Goal: Transaction & Acquisition: Purchase product/service

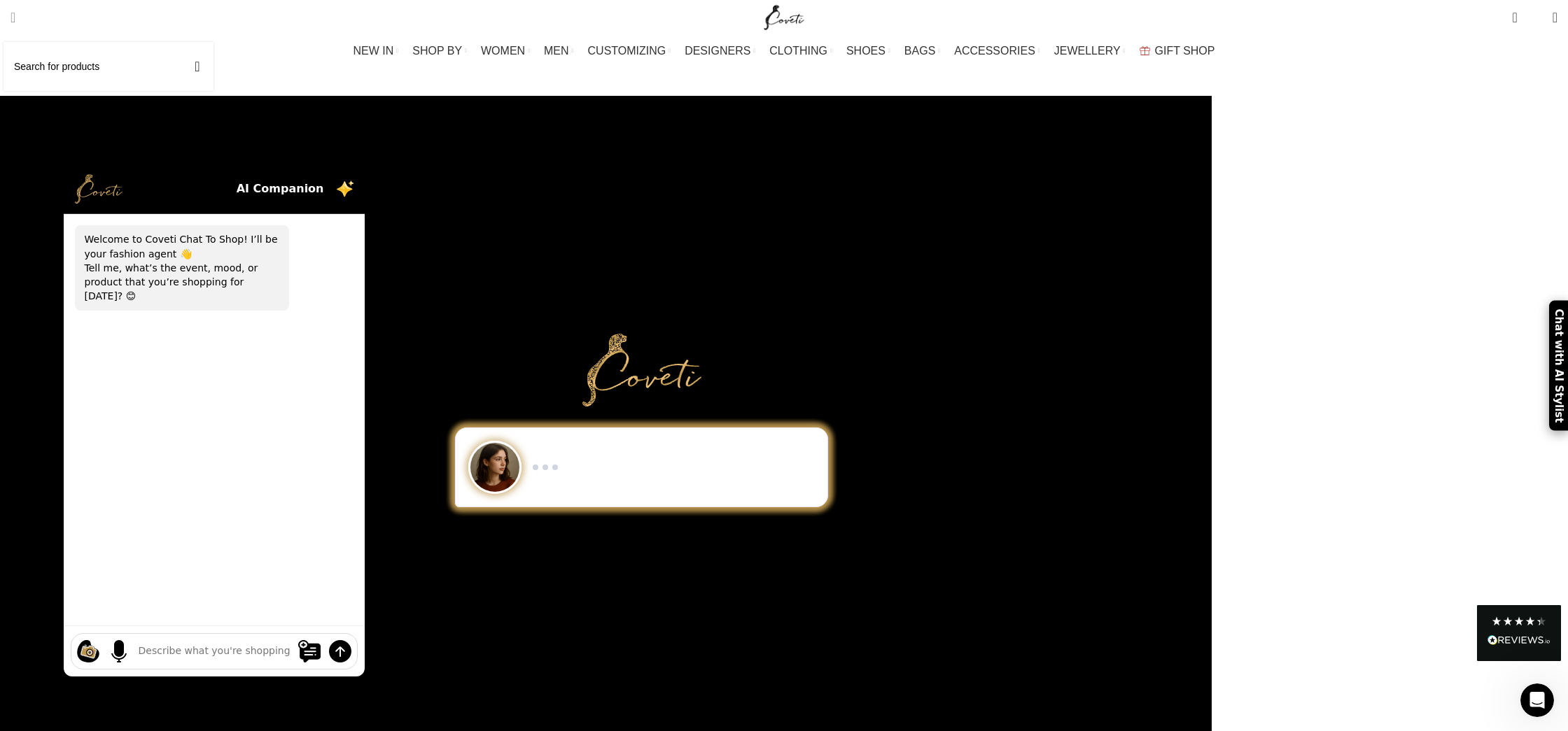
click at [22, 21] on link "Search" at bounding box center [13, 18] width 19 height 28
click at [82, 60] on input "Search" at bounding box center [109, 67] width 210 height 49
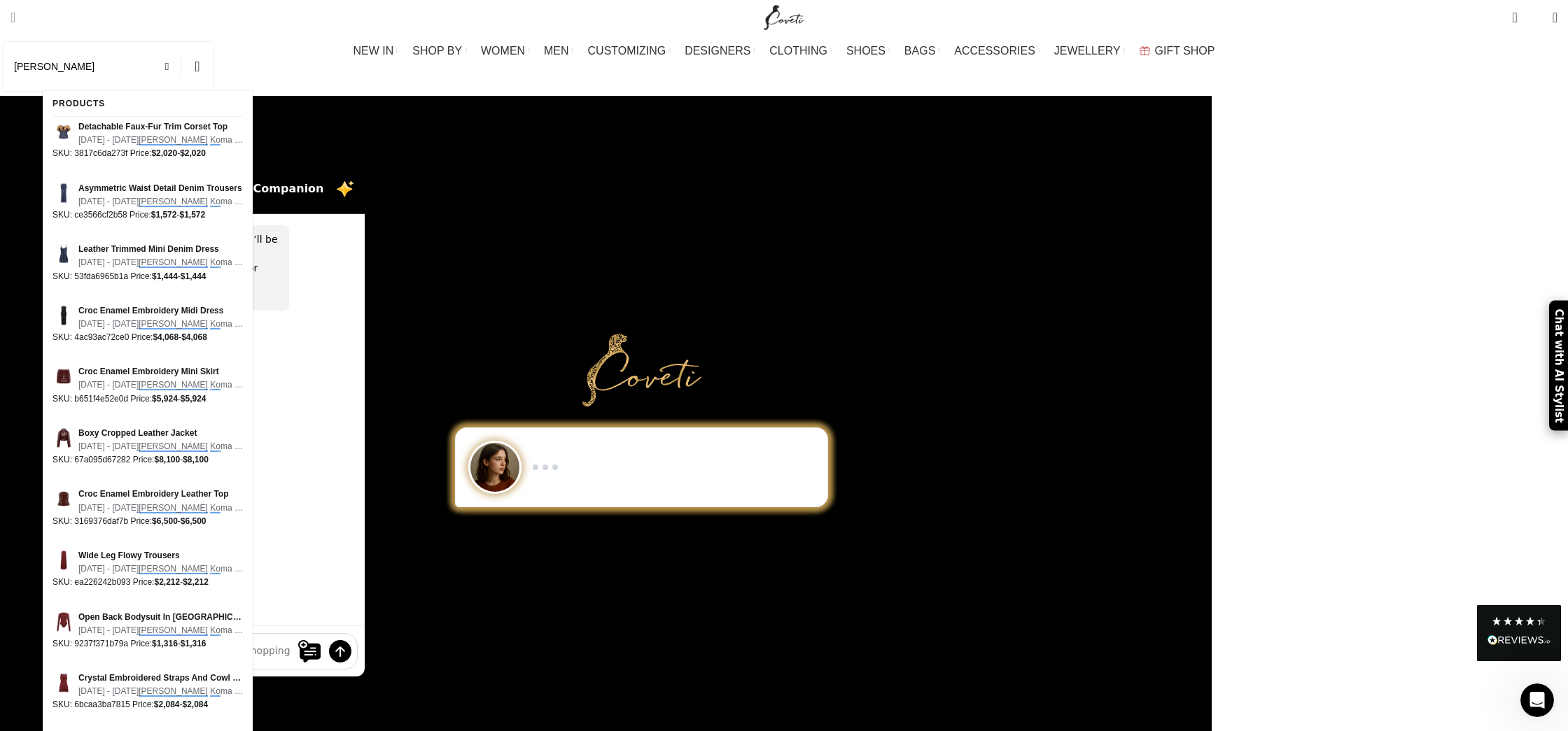
type input "dVID KOMA"
click at [214, 67] on button "Search" at bounding box center [197, 67] width 32 height 49
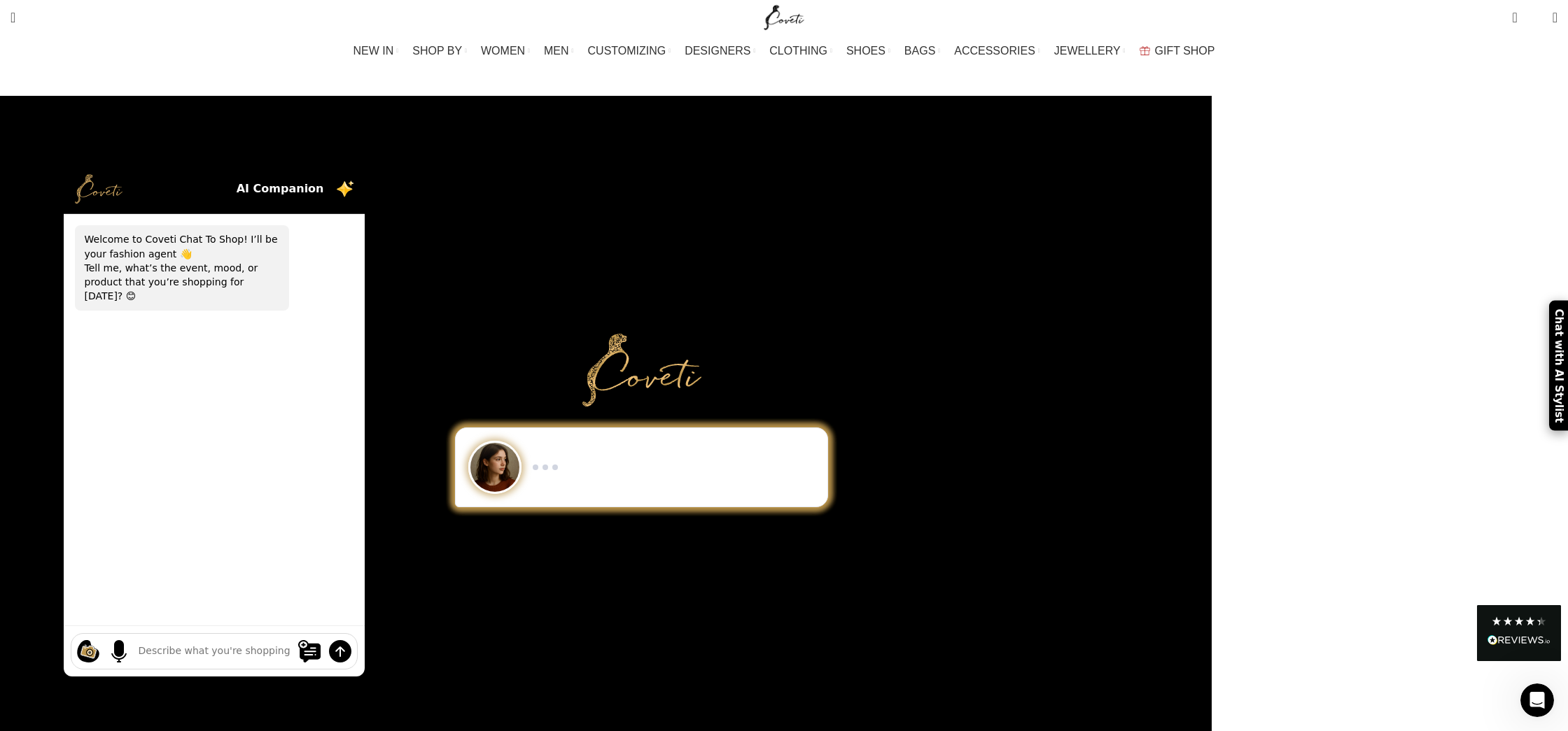
click at [239, 66] on div "NEW IN WHAT'S NEW New this week New in clothing New in Bags New in shoes TRENDI…" at bounding box center [784, 51] width 1561 height 32
click at [60, 201] on div "Show me a black-and-white dress for an evening gala. I need minimalist men’s sn…" at bounding box center [427, 420] width 1568 height 649
click at [67, 194] on div "Show me a black-and-white dress for an evening gala. I need minimalist men’s sn…" at bounding box center [427, 420] width 1568 height 649
click at [86, 186] on div "Show me a black-and-white dress for an evening gala. I need minimalist men’s sn…" at bounding box center [427, 420] width 1568 height 649
click at [88, 253] on div "Show me a black-and-white dress for an evening gala. I need minimalist men’s sn…" at bounding box center [427, 420] width 1568 height 649
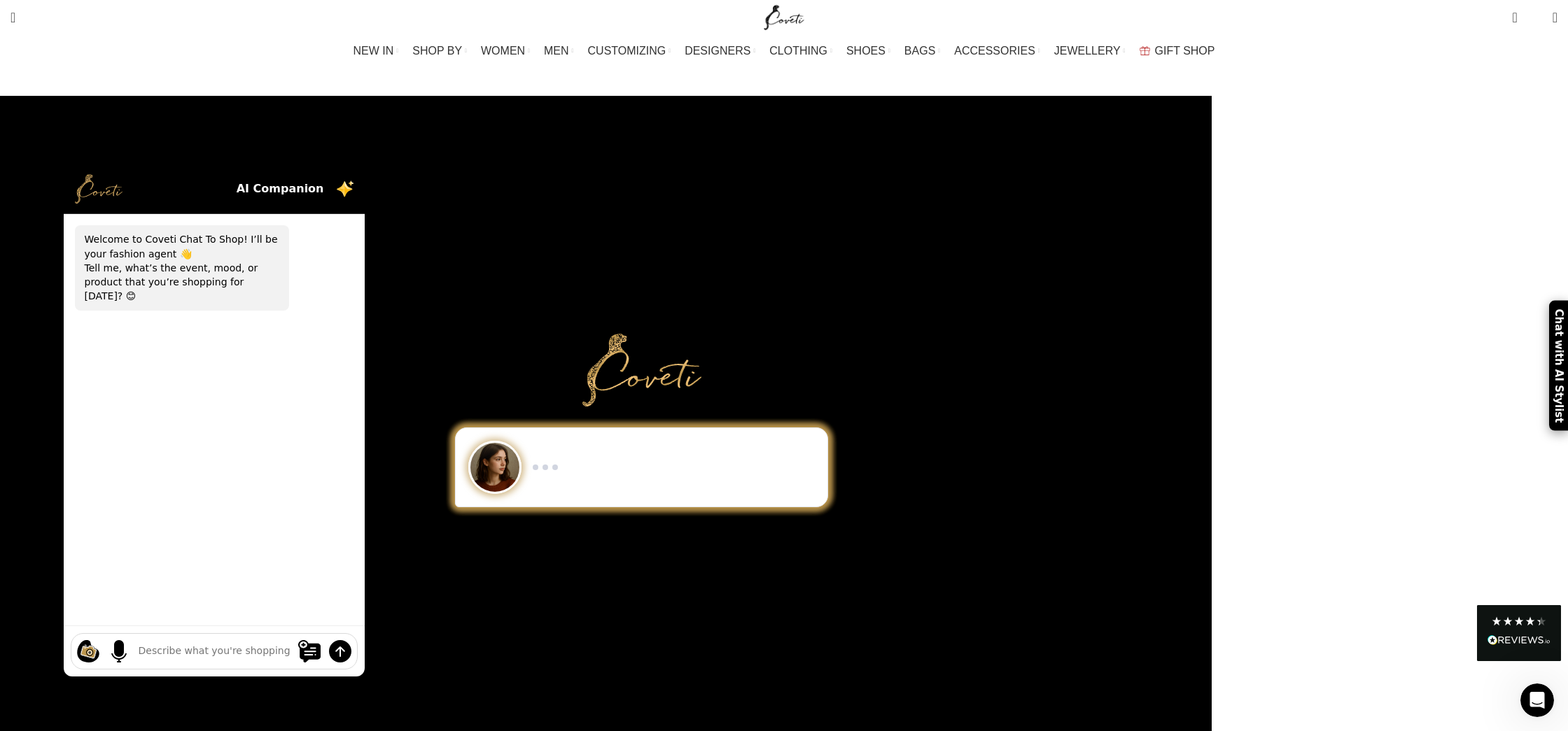
click at [145, 245] on div "Show me a black-and-white dress for an evening gala. I need minimalist men’s sn…" at bounding box center [427, 420] width 1568 height 649
drag, startPoint x: 175, startPoint y: 270, endPoint x: 126, endPoint y: 319, distance: 69.3
click at [175, 270] on div "Show me a black-and-white dress for an evening gala. I need minimalist men’s sn…" at bounding box center [427, 420] width 1568 height 649
click at [62, 323] on div "Show me a black-and-white dress for an evening gala. I need minimalist men’s sn…" at bounding box center [427, 420] width 1568 height 649
click at [65, 125] on div "Show me a black-and-white dress for an evening gala. I need minimalist men’s sn…" at bounding box center [427, 420] width 1568 height 649
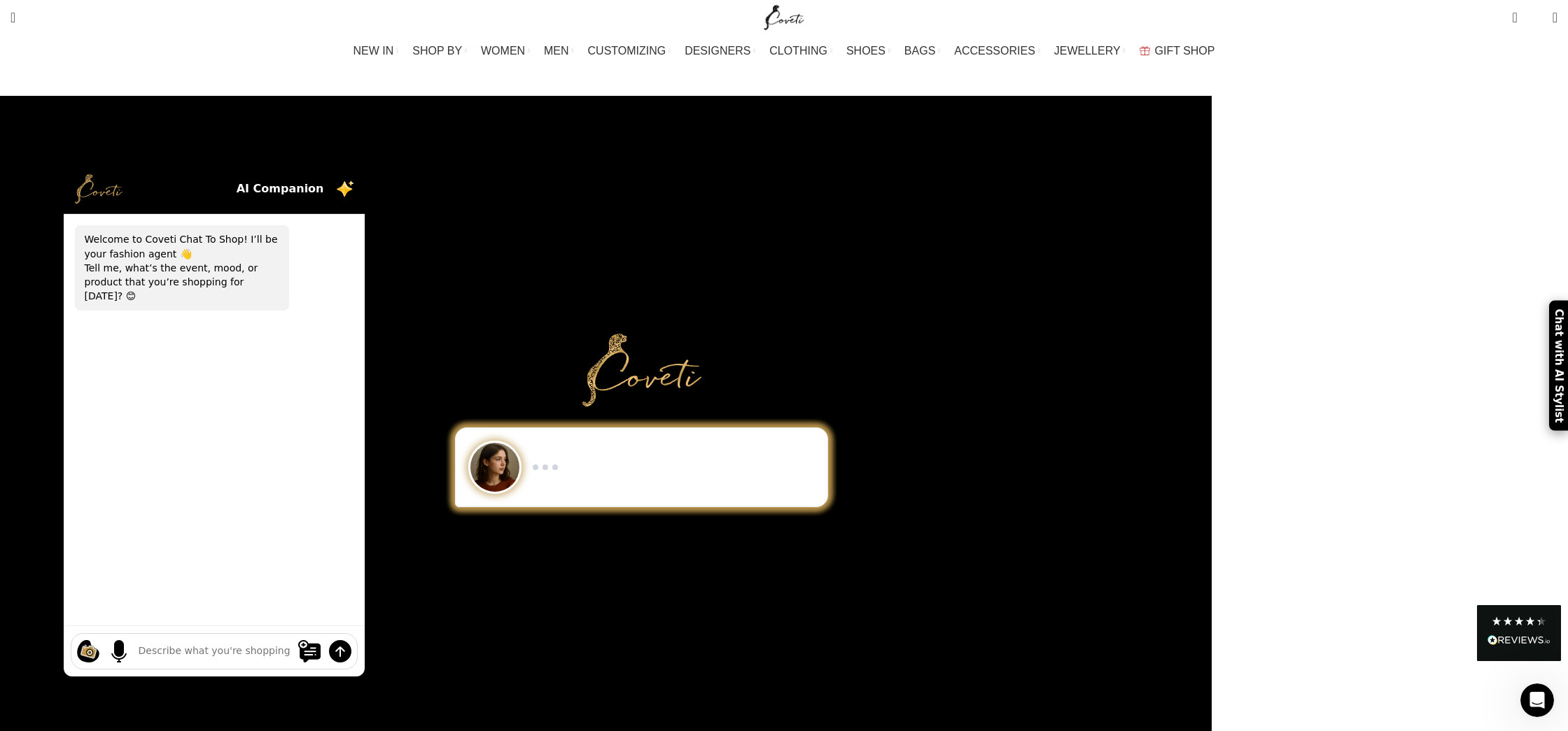
click at [92, 102] on div "Show me a black-and-white dress for an evening gala. I need minimalist men’s sn…" at bounding box center [427, 420] width 1568 height 649
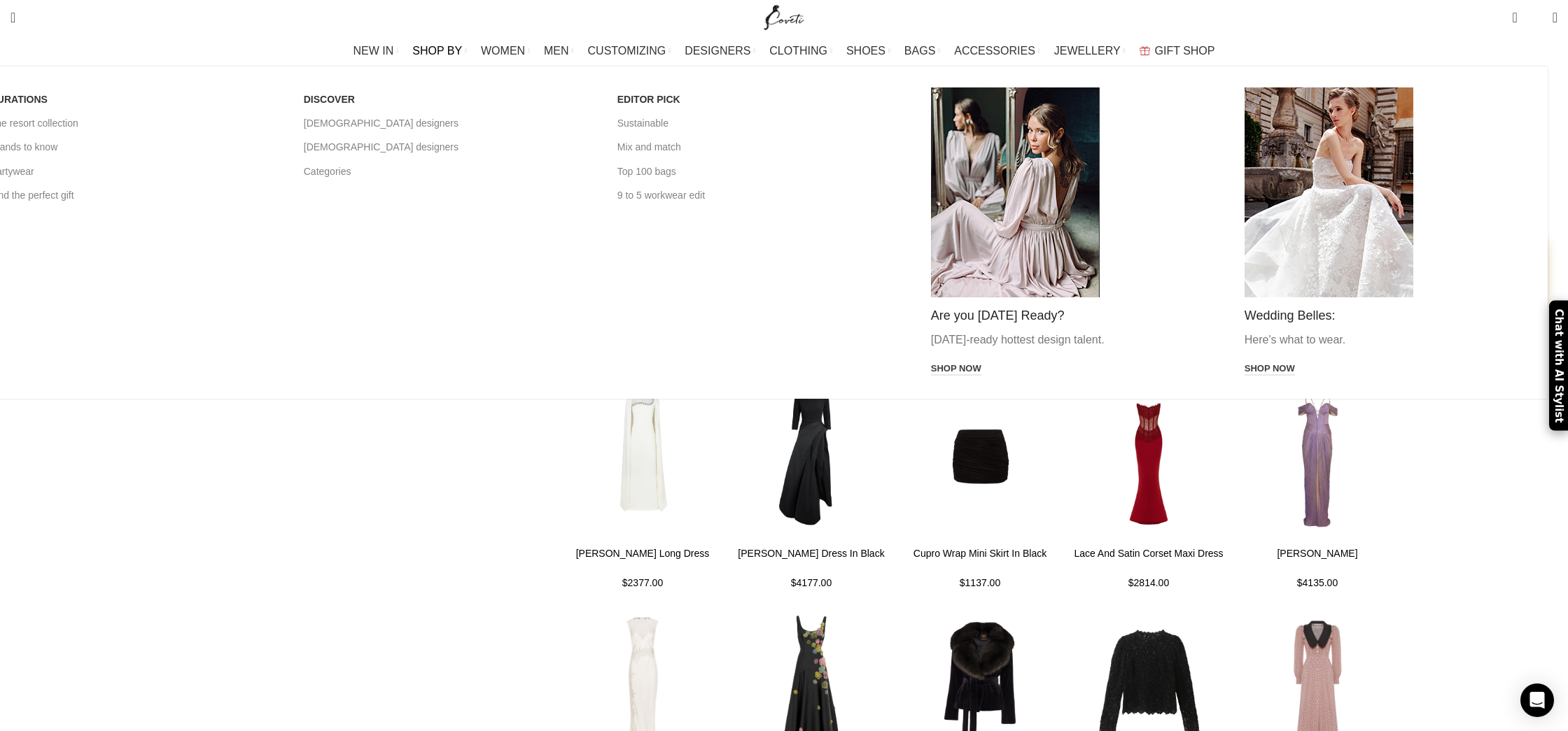
click at [446, 54] on span "SHOP BY" at bounding box center [437, 51] width 50 height 13
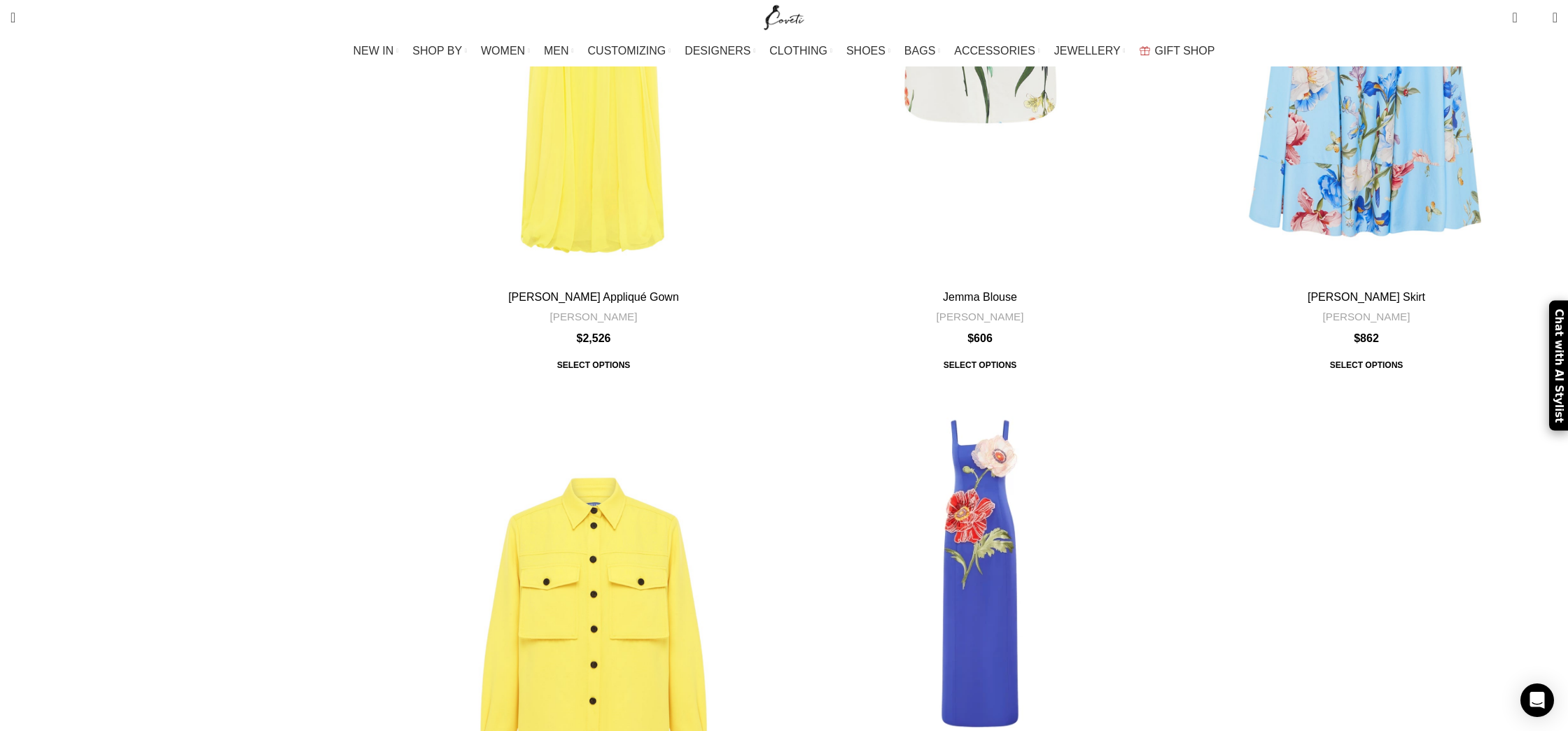
scroll to position [5914, 0]
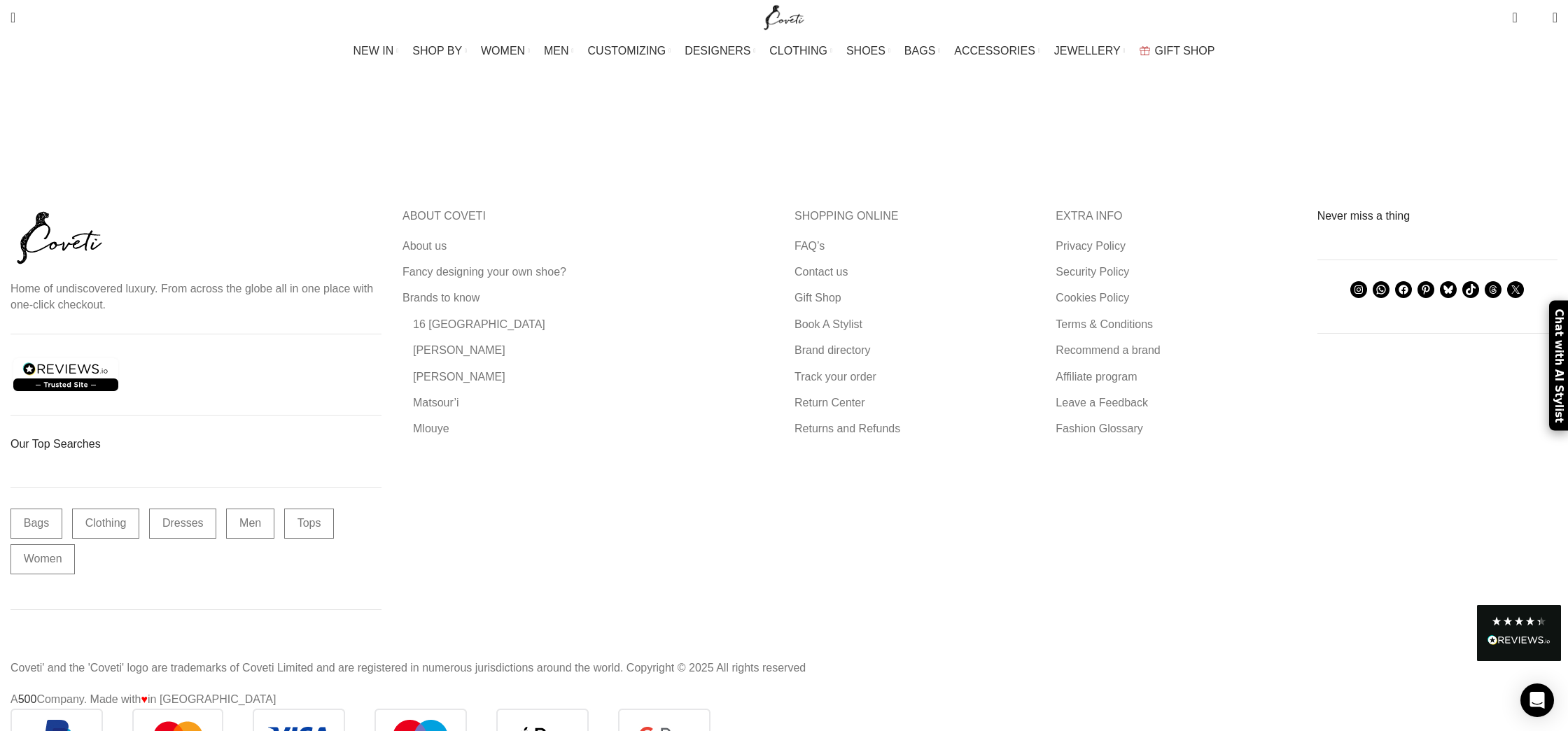
scroll to position [4811, 0]
click at [612, 709] on img at bounding box center [360, 738] width 700 height 56
drag, startPoint x: 753, startPoint y: 699, endPoint x: 889, endPoint y: 690, distance: 136.3
click at [710, 709] on img at bounding box center [360, 738] width 700 height 56
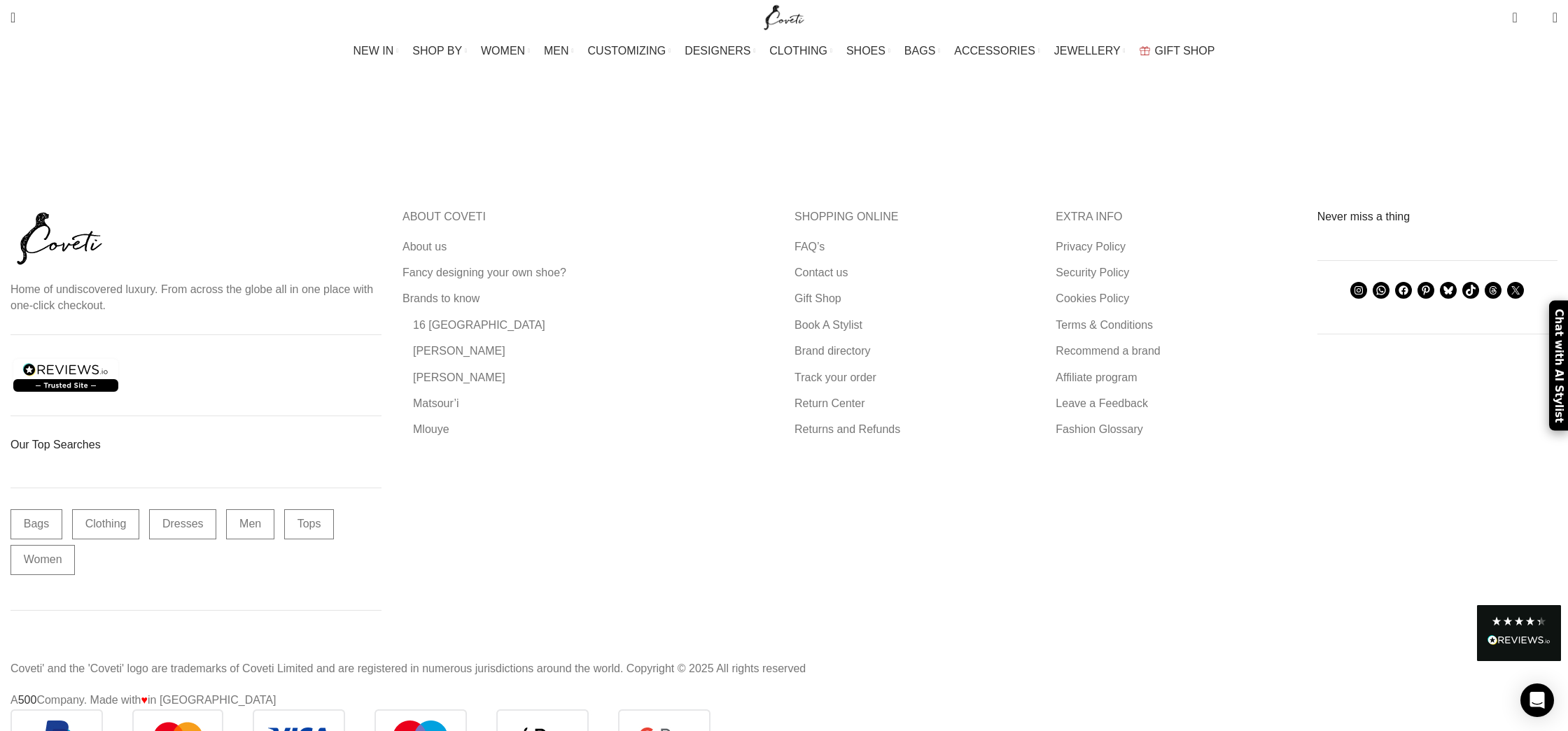
click at [507, 709] on img at bounding box center [360, 738] width 700 height 56
click at [599, 709] on img at bounding box center [360, 738] width 700 height 56
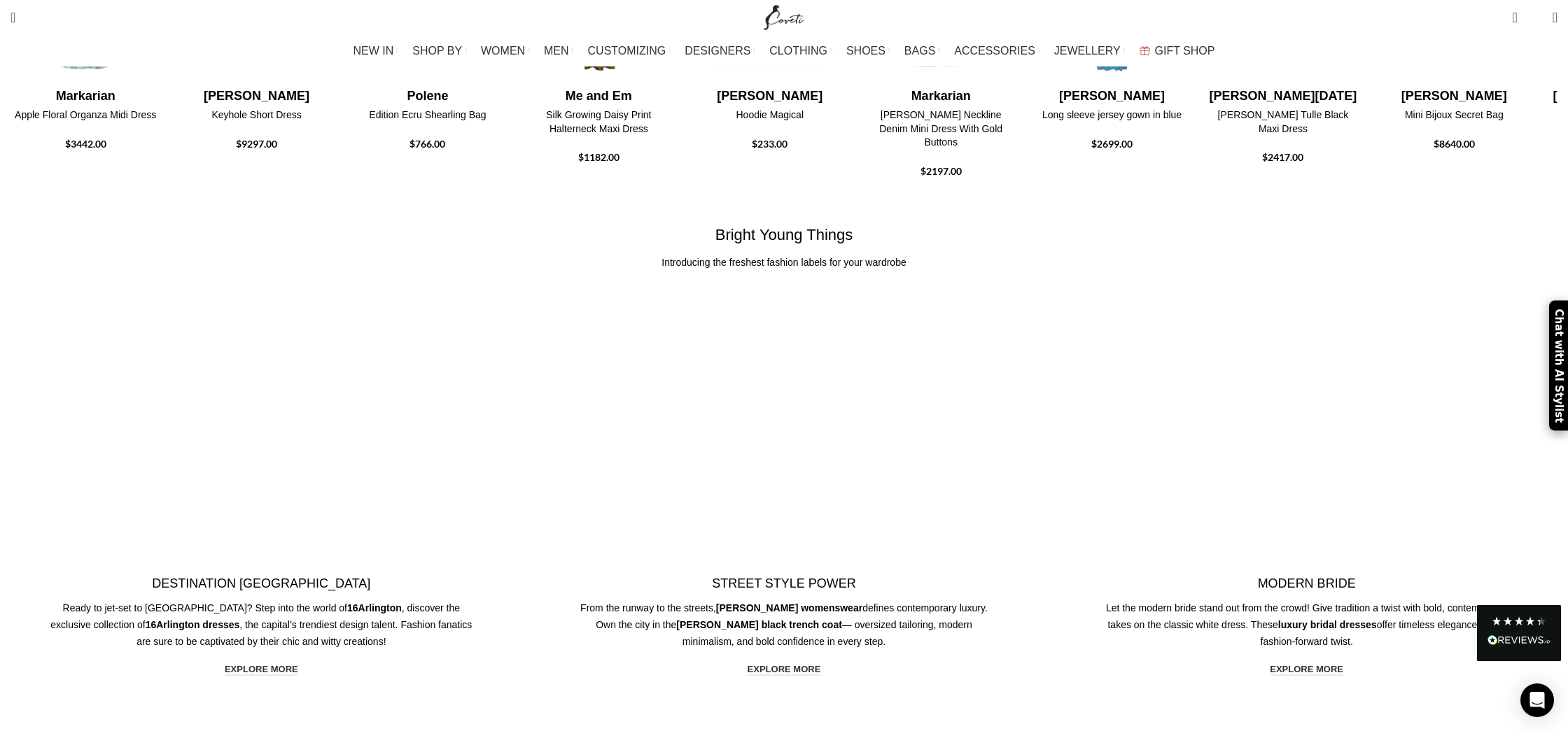
scroll to position [2711, 0]
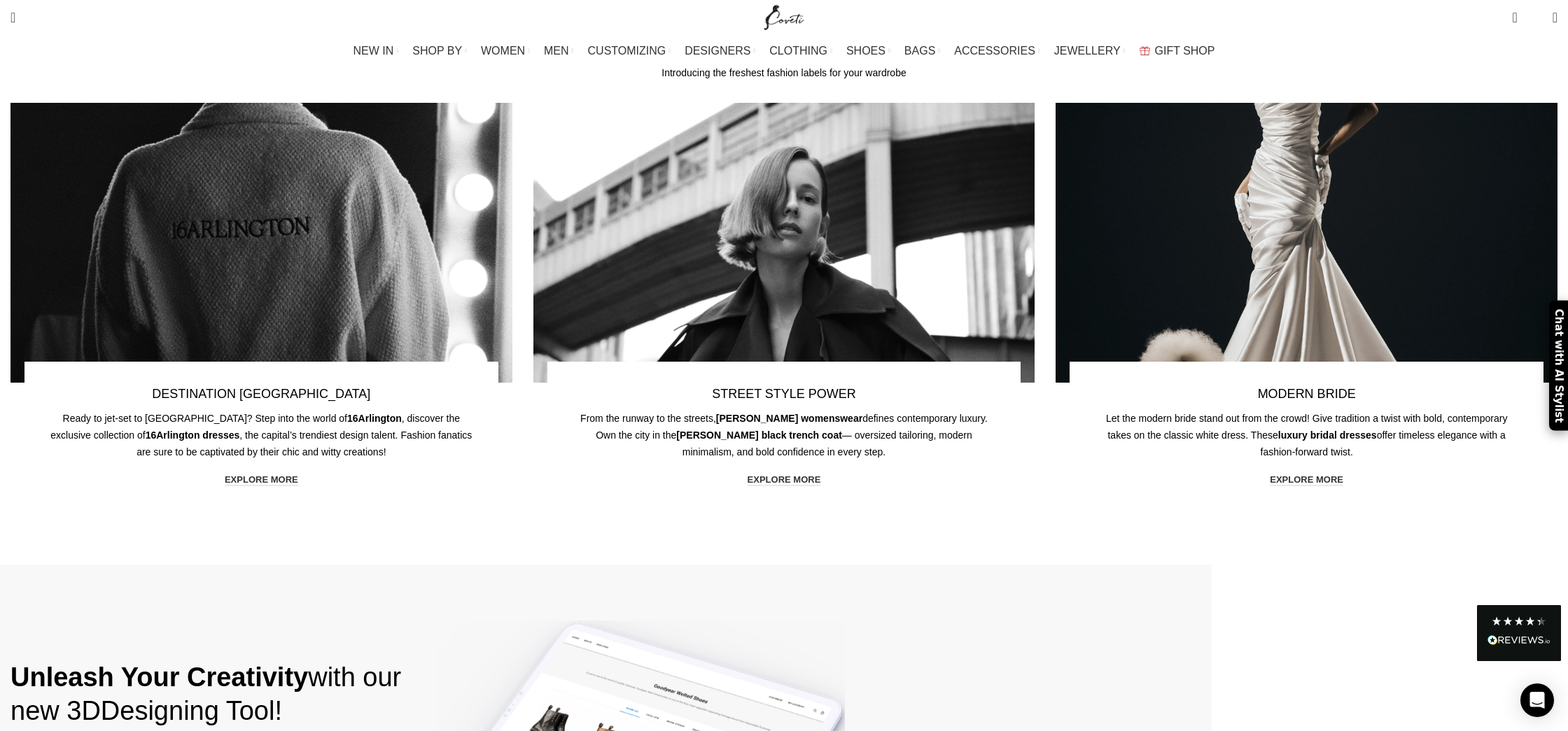
click at [645, 167] on div "STREET STYLE POWER From the runway to the streets, Brandon Maxwell womenswear d…" at bounding box center [784, 311] width 523 height 416
click at [513, 169] on link "Banner link" at bounding box center [261, 243] width 501 height 280
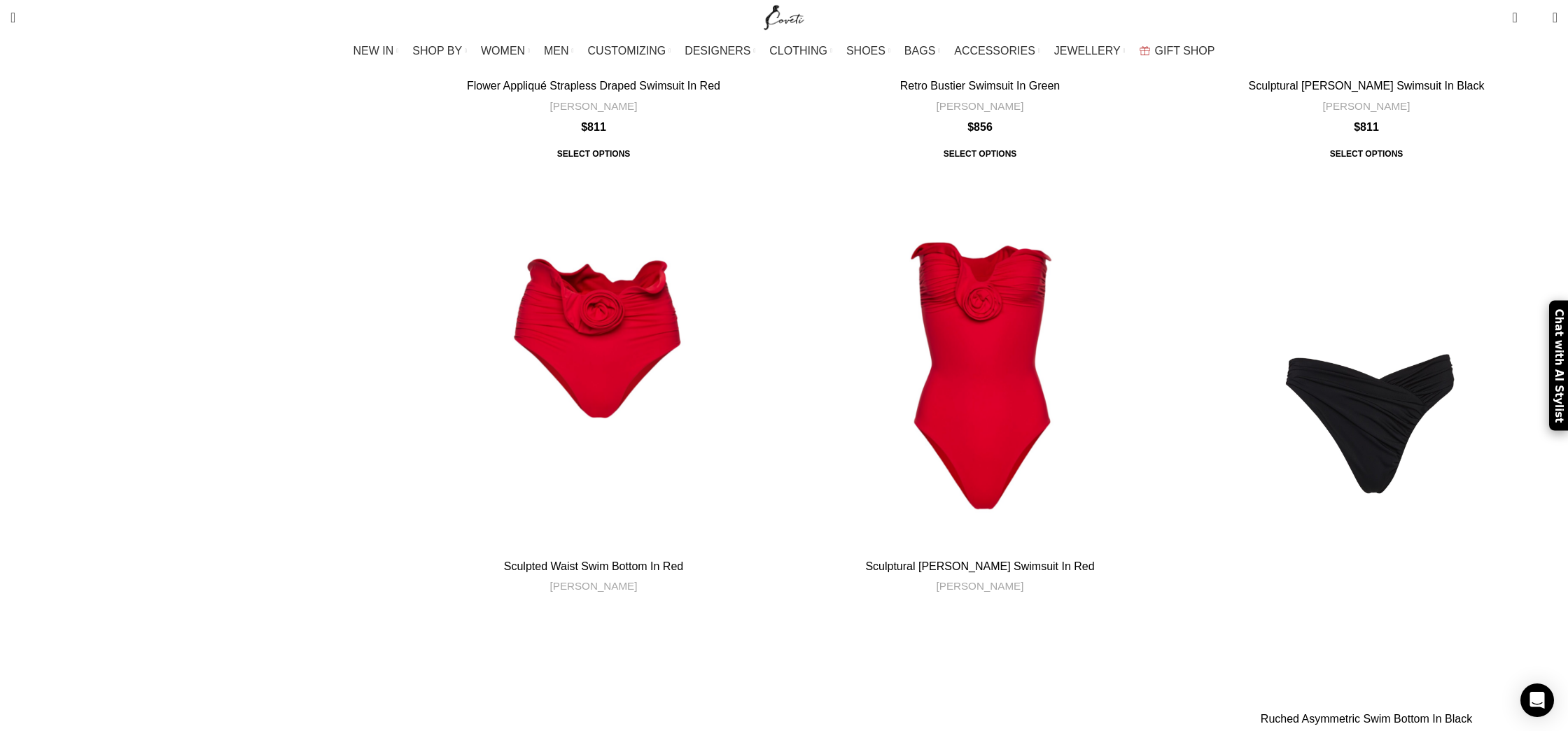
scroll to position [2422, 0]
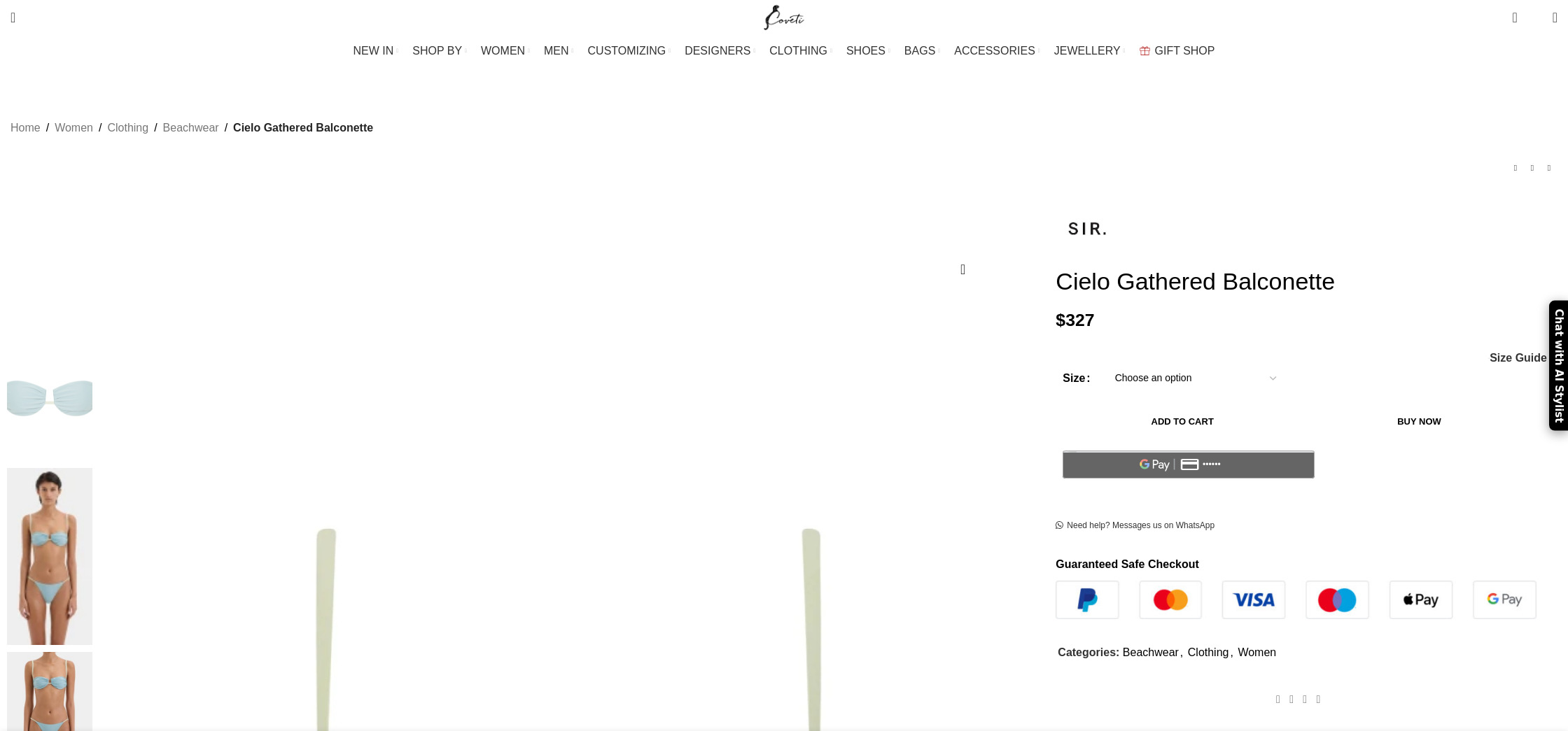
click at [1105, 384] on select "Choose an option 4 UK 6 UK 8 [GEOGRAPHIC_DATA] 10 [GEOGRAPHIC_DATA] 12 [GEOGRAP…" at bounding box center [1196, 378] width 182 height 29
